Goal: Use online tool/utility: Use online tool/utility

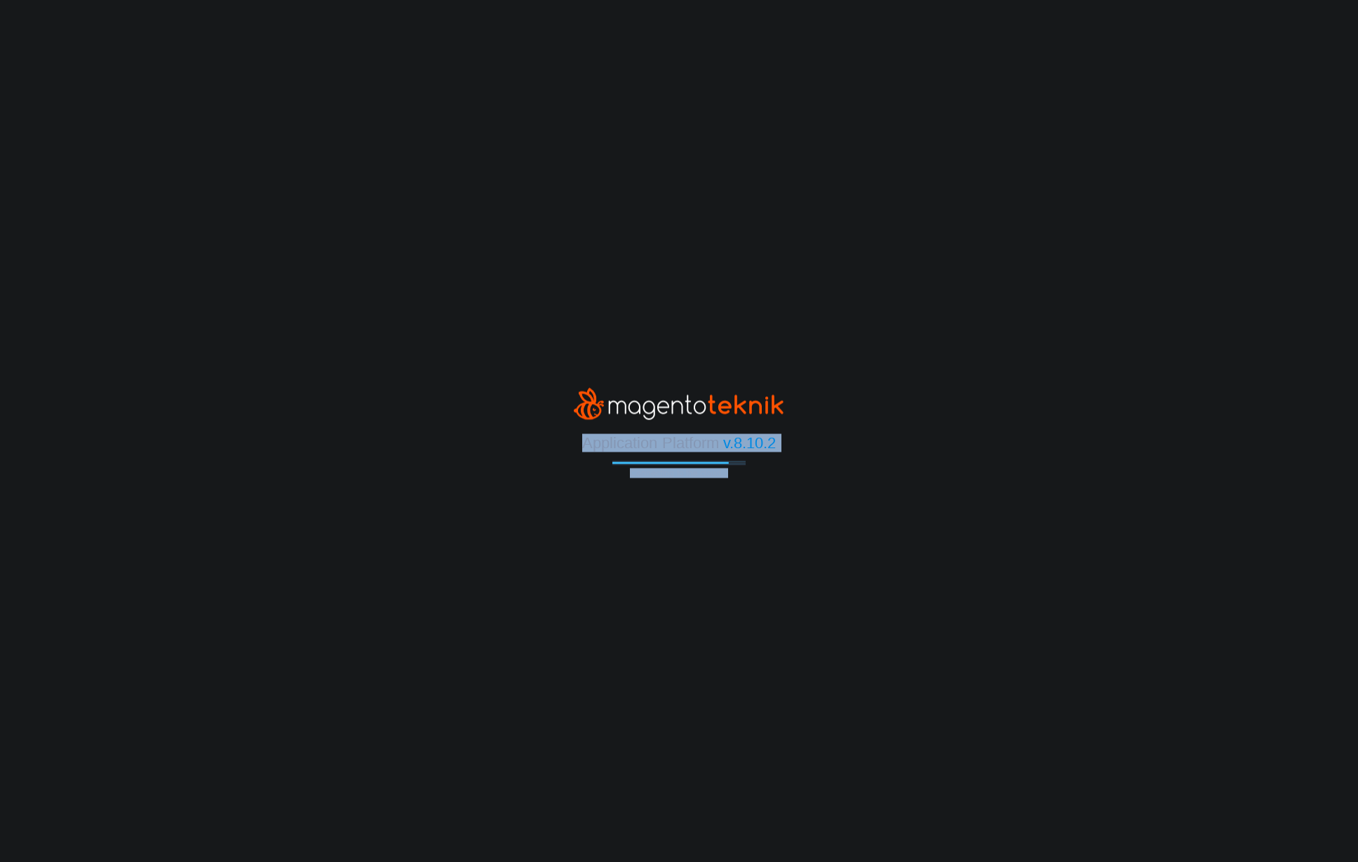
drag, startPoint x: 1293, startPoint y: 418, endPoint x: 1624, endPoint y: 483, distance: 337.3
click at [1357, 483] on html "Application Platform v.8.10.2 Connecting to the cloud..." at bounding box center [679, 431] width 1358 height 862
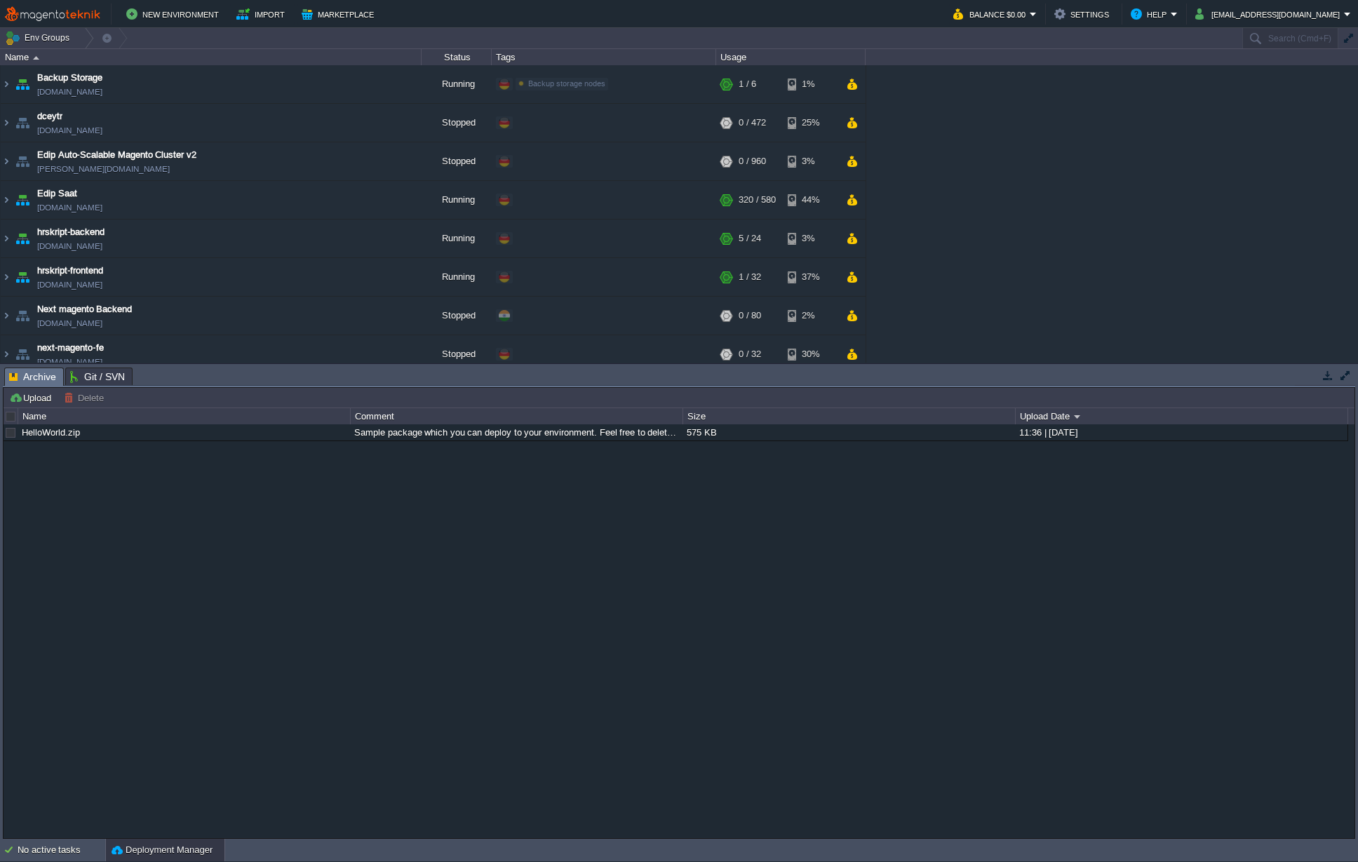
click at [859, 541] on div "HelloWorld.zip Sample package which you can deploy to your environment. Feel fr…" at bounding box center [679, 630] width 1351 height 413
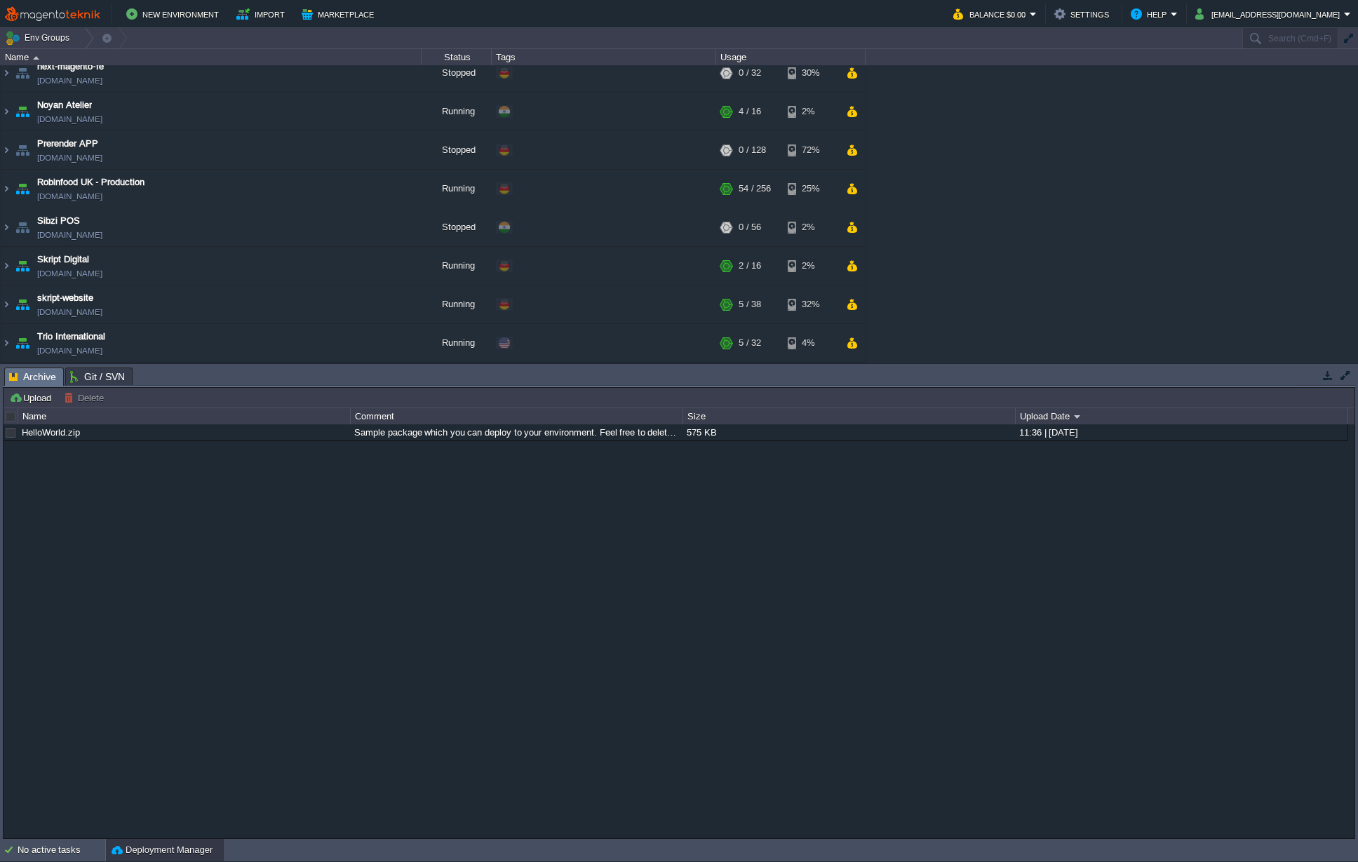
click at [1255, 252] on div "Backup Storage [DOMAIN_NAME] Running Backup storage nodes Edit RAM 3% CPU 0% 1 …" at bounding box center [679, 213] width 1358 height 297
click at [9, 183] on img at bounding box center [6, 189] width 11 height 38
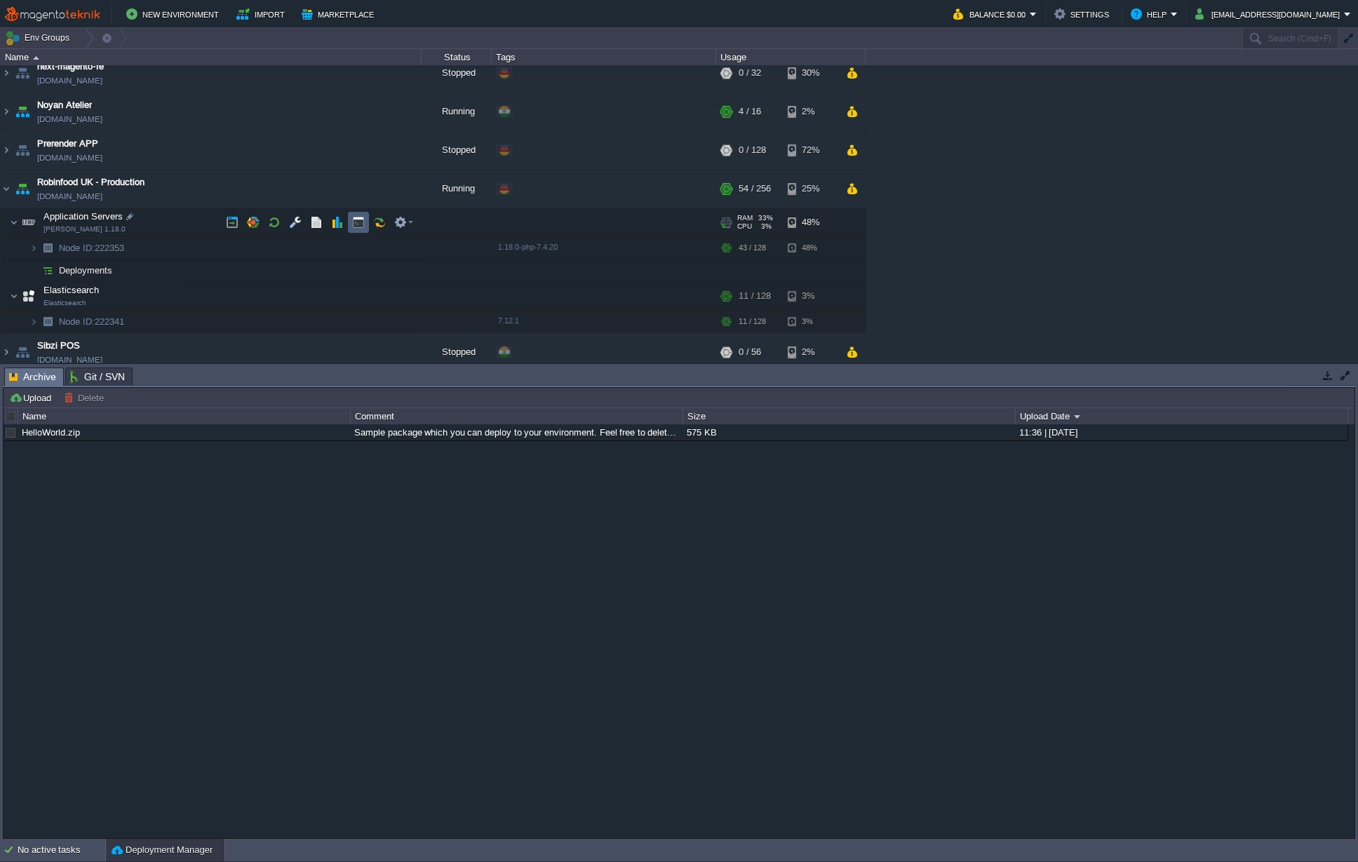
click at [357, 219] on button "button" at bounding box center [358, 222] width 13 height 13
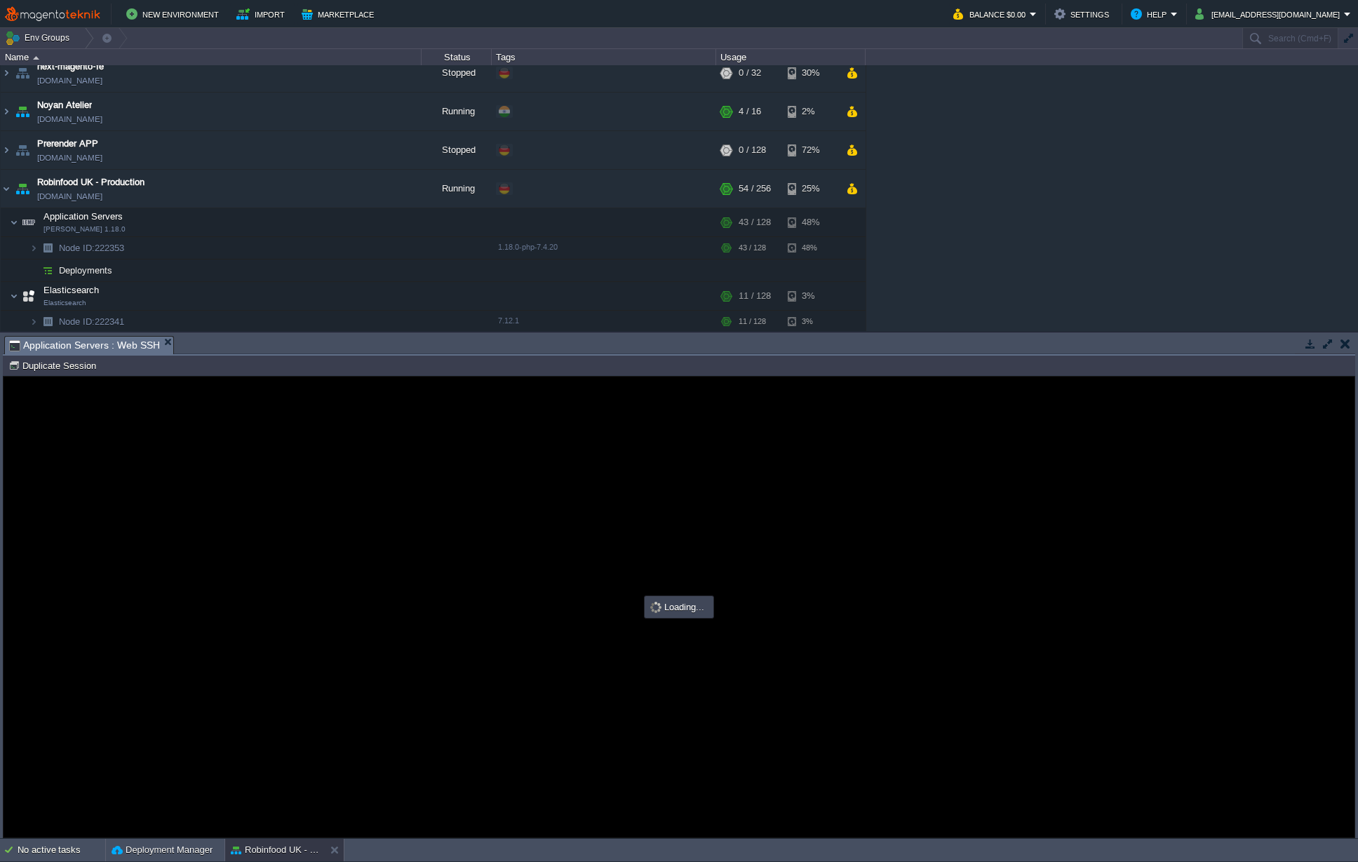
scroll to position [0, 0]
type input "#000000"
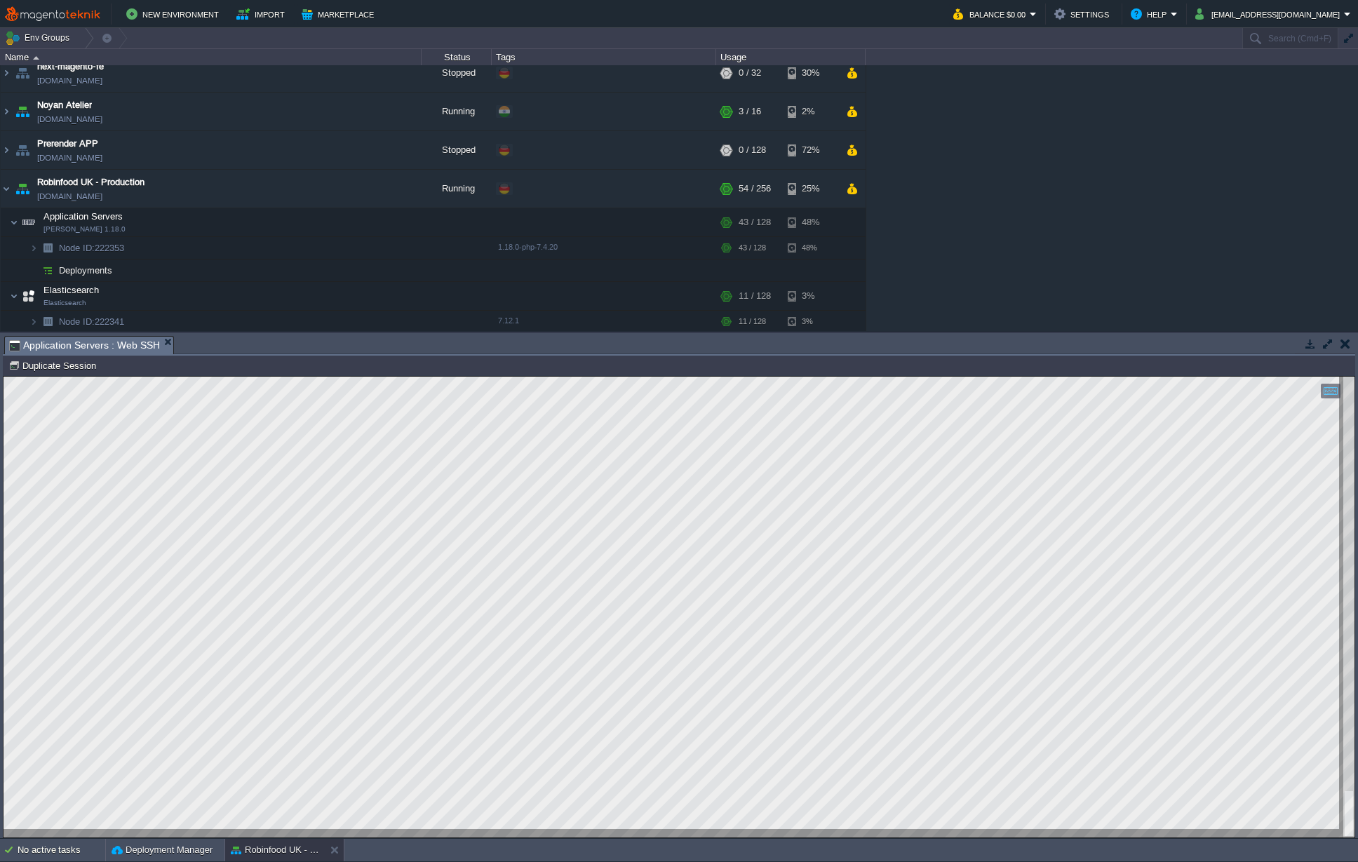
drag, startPoint x: 539, startPoint y: 759, endPoint x: -8, endPoint y: 651, distance: 557.0
click at [4, 377] on html "Copy: Cmd + C Paste: Cmd + V Settings: Ctrl + Shift + Alt 0" at bounding box center [679, 377] width 1351 height 0
type textarea "nginx@node222353-robinfood /var/www/webroot/ROOT/vendor/stripe/module-payments/…"
